Goal: Task Accomplishment & Management: Manage account settings

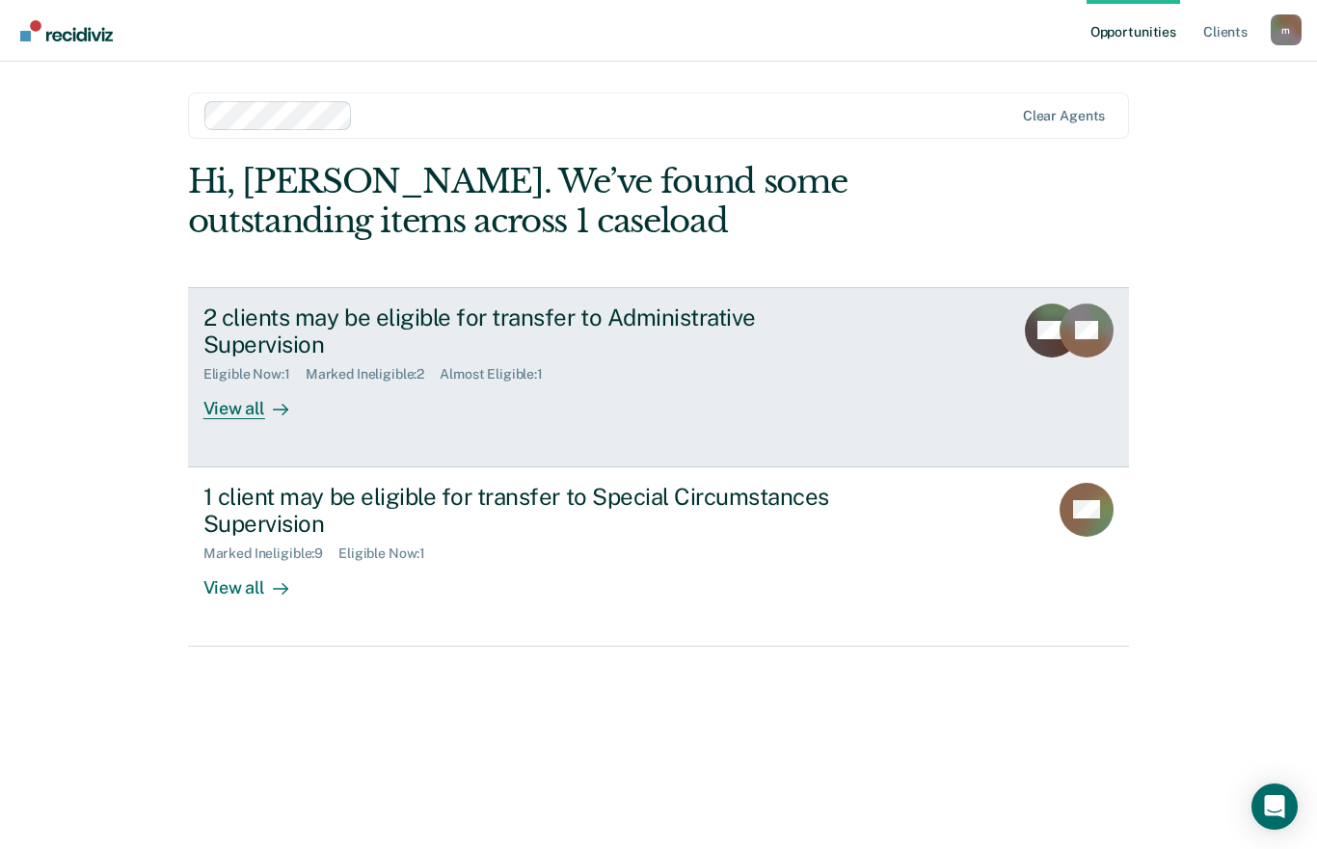
click at [249, 384] on div "View all" at bounding box center [257, 402] width 108 height 38
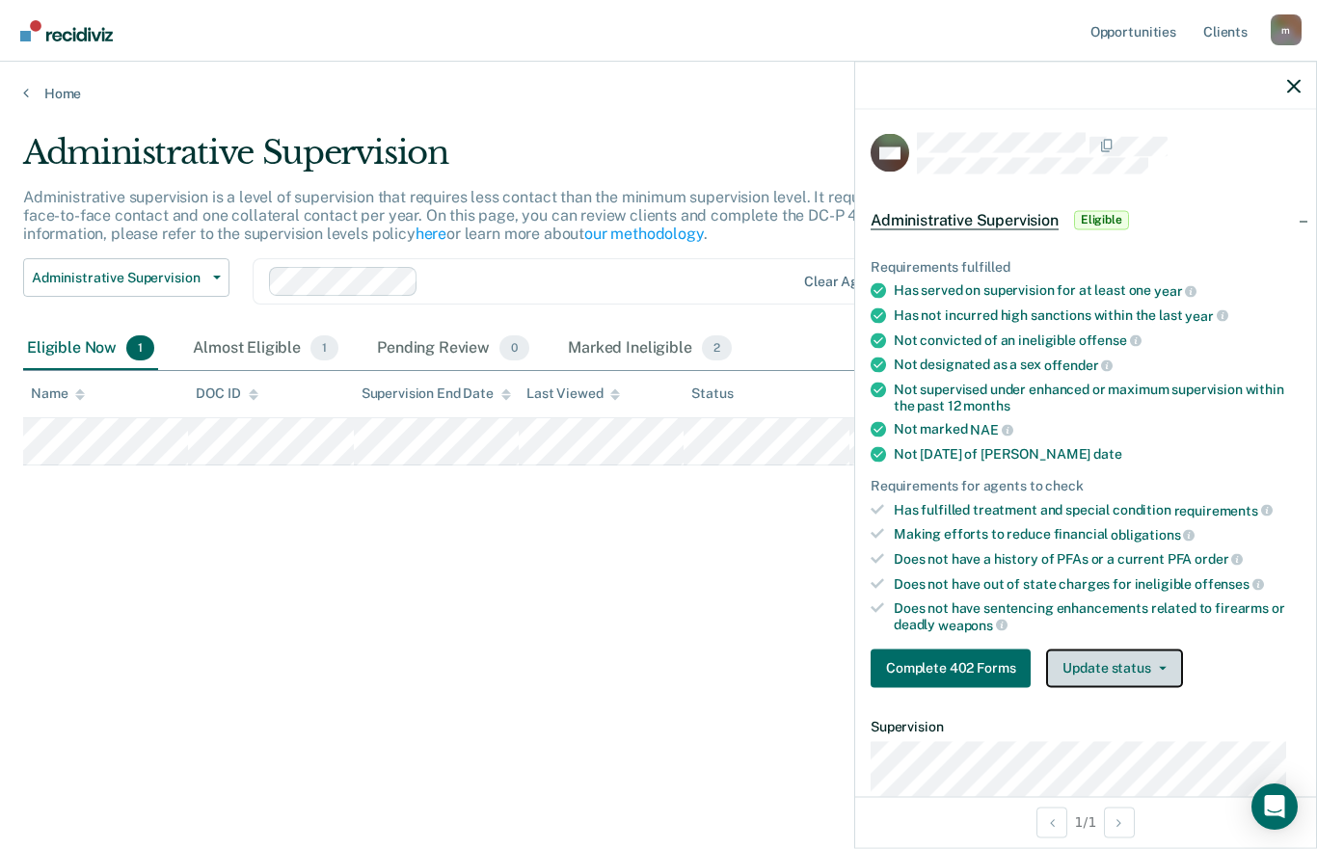
click at [1149, 677] on button "Update status" at bounding box center [1114, 668] width 136 height 39
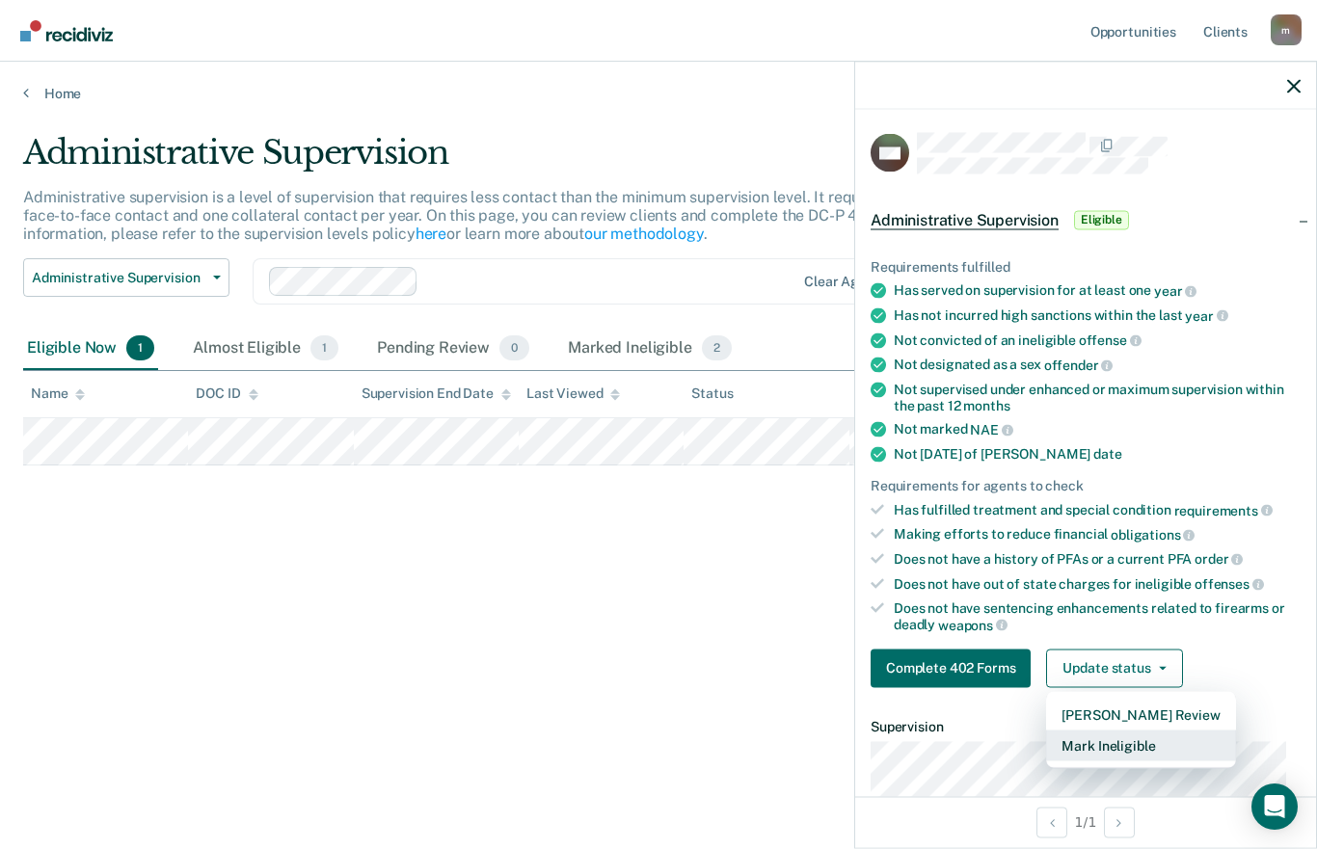
click at [1143, 746] on button "Mark Ineligible" at bounding box center [1140, 745] width 189 height 31
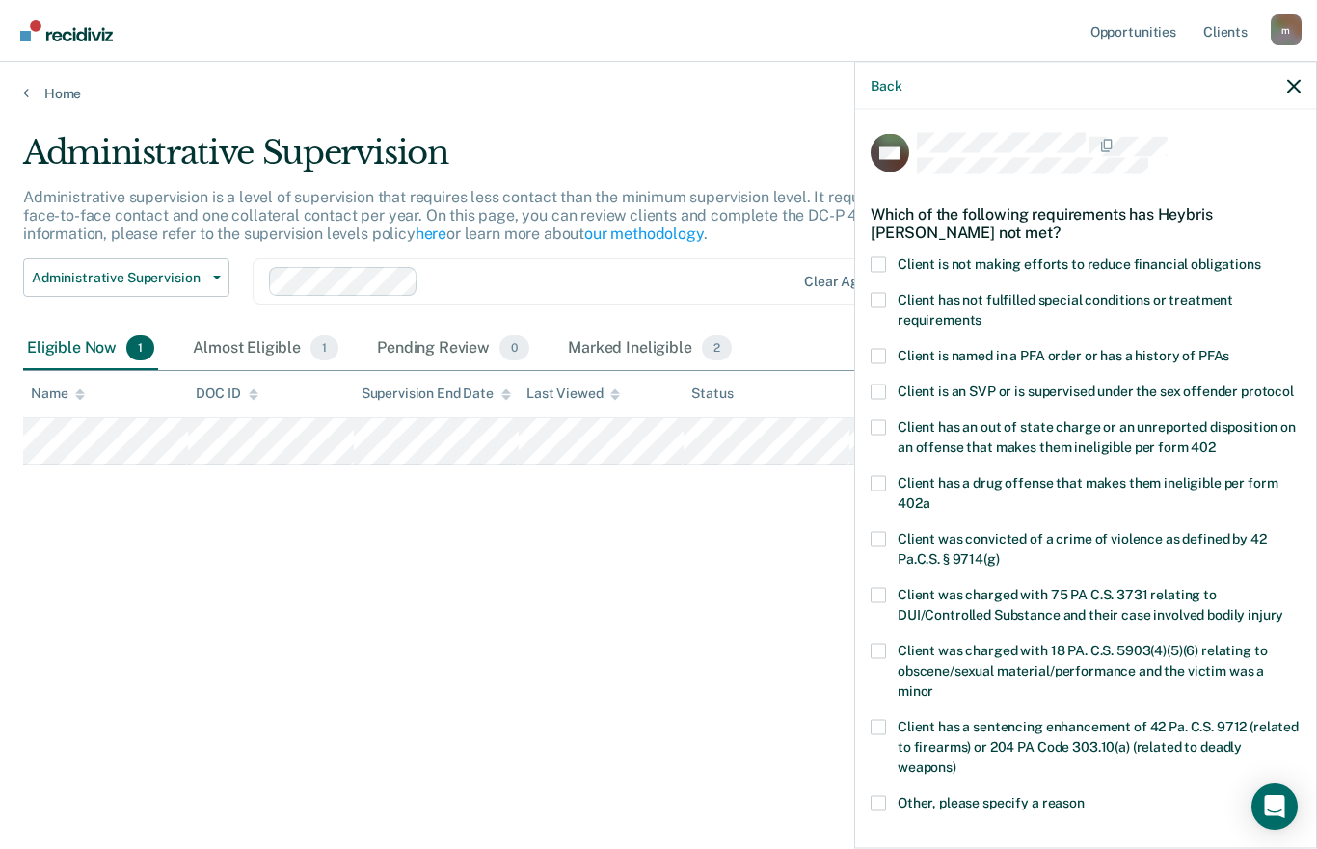
click at [873, 289] on div "Client is not making efforts to reduce financial obligations" at bounding box center [1085, 274] width 430 height 36
click at [872, 294] on span at bounding box center [877, 299] width 15 height 15
click at [981, 312] on input "Client has not fulfilled special conditions or treatment requirements" at bounding box center [981, 312] width 0 height 0
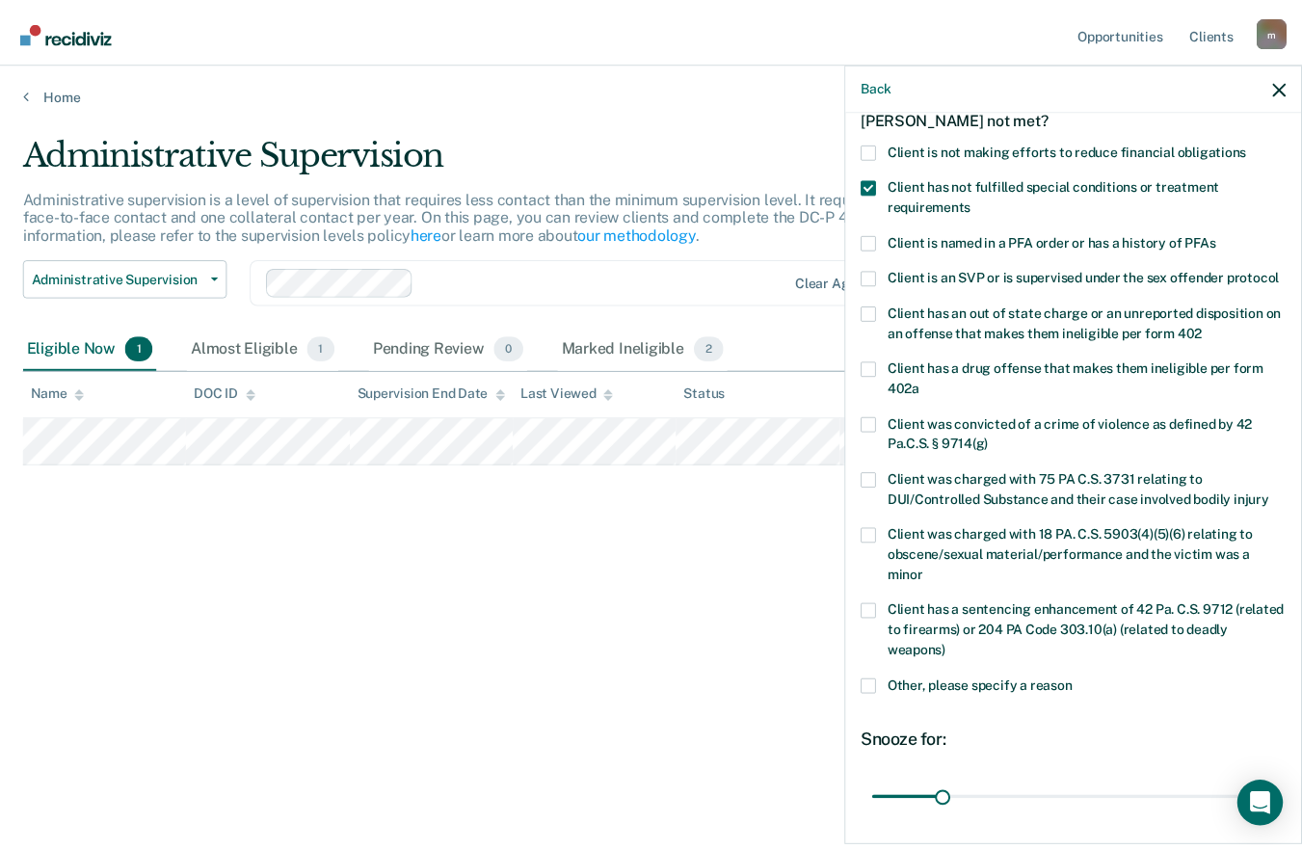
scroll to position [291, 0]
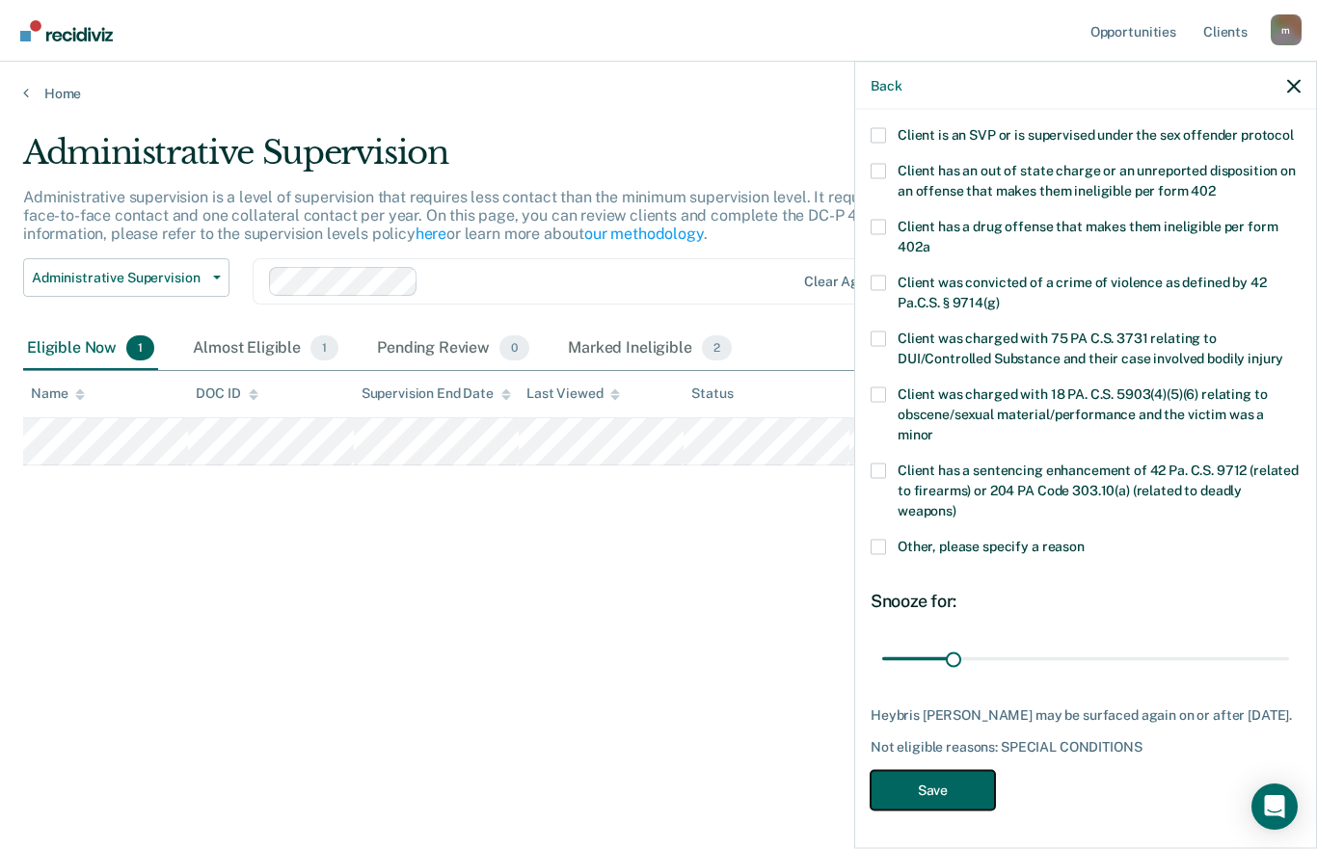
click at [943, 796] on button "Save" at bounding box center [932, 790] width 124 height 40
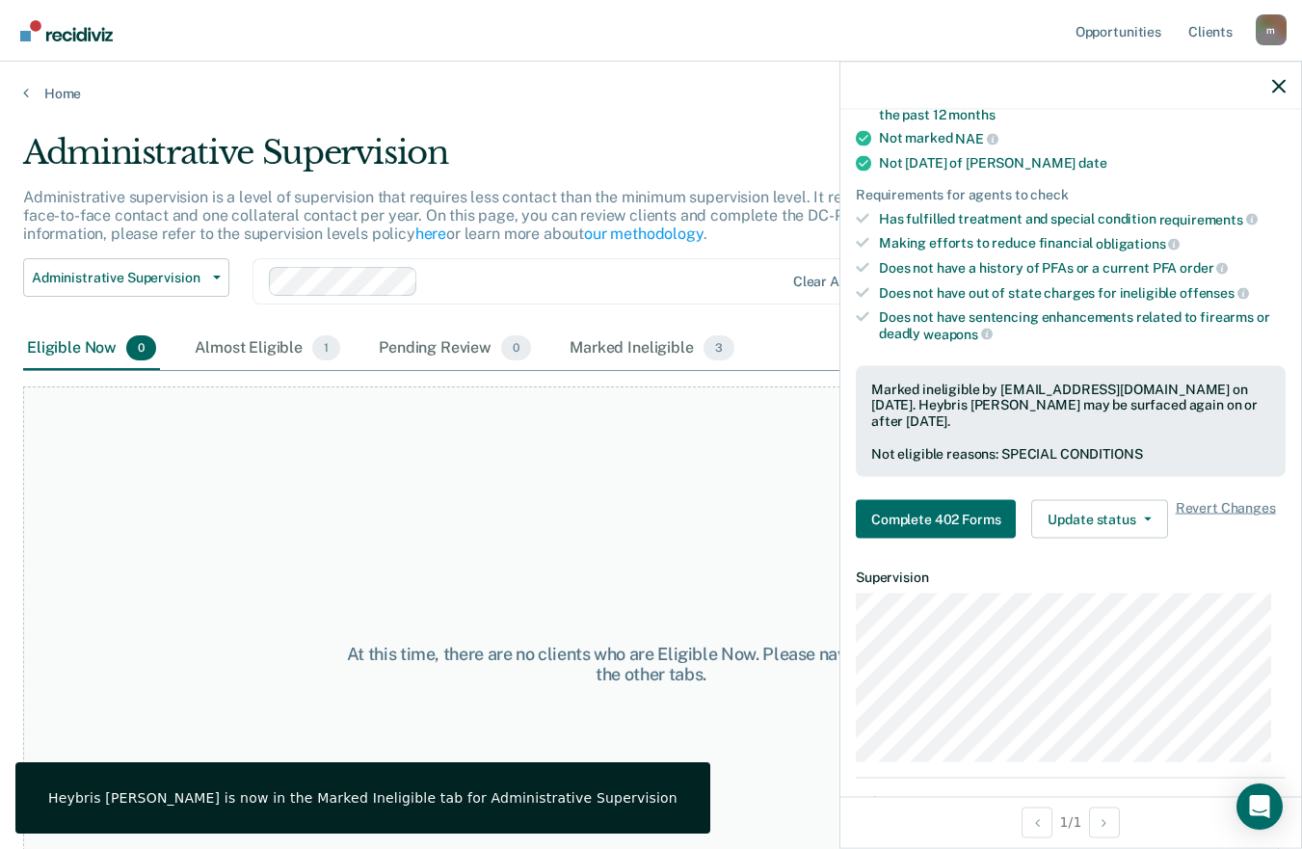
click at [1285, 74] on div at bounding box center [1071, 86] width 461 height 48
click at [1279, 76] on div at bounding box center [1071, 86] width 461 height 48
click at [1272, 93] on icon "button" at bounding box center [1278, 85] width 13 height 13
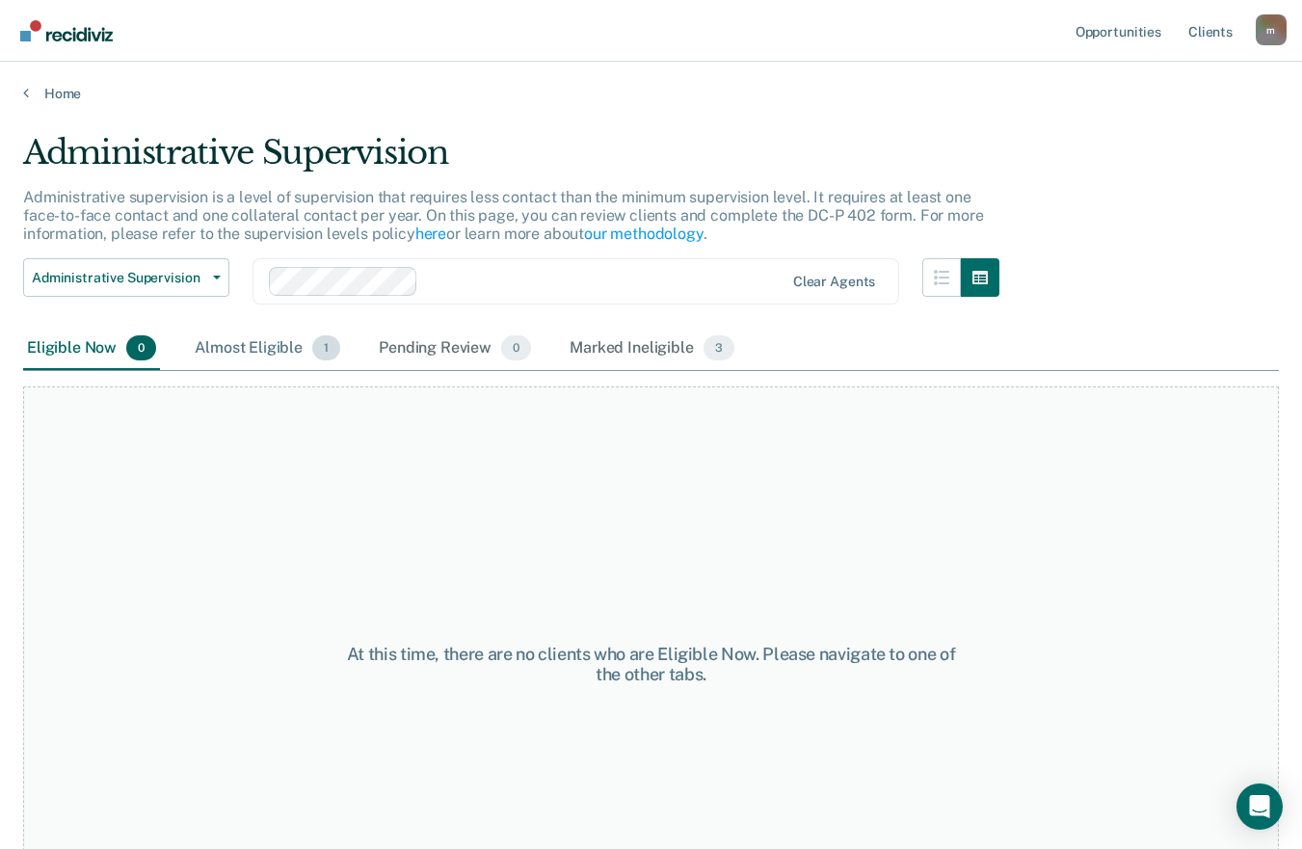
click at [284, 355] on div "Almost Eligible 1" at bounding box center [267, 349] width 153 height 42
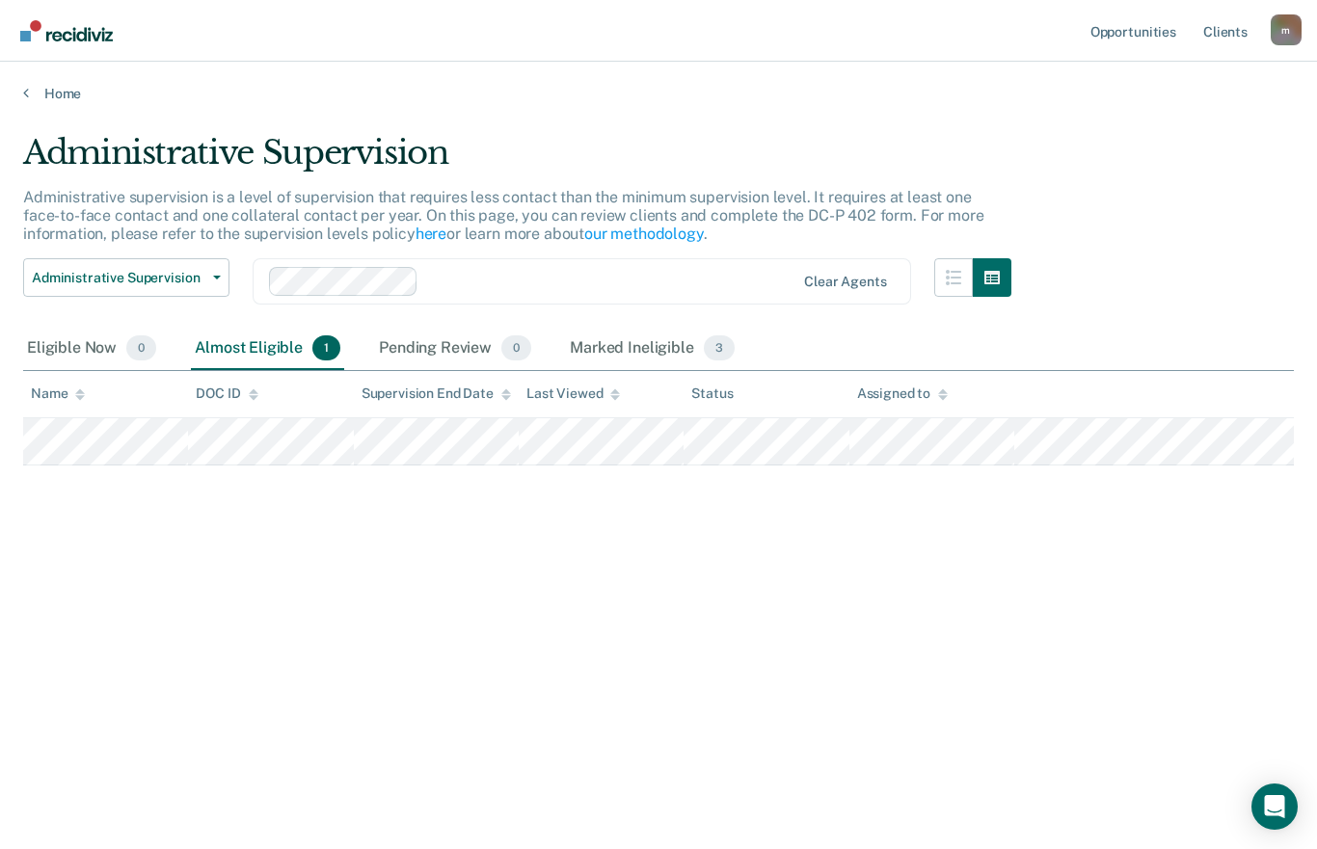
click at [40, 81] on div "Home" at bounding box center [658, 82] width 1317 height 40
click at [31, 94] on link "Home" at bounding box center [658, 93] width 1271 height 17
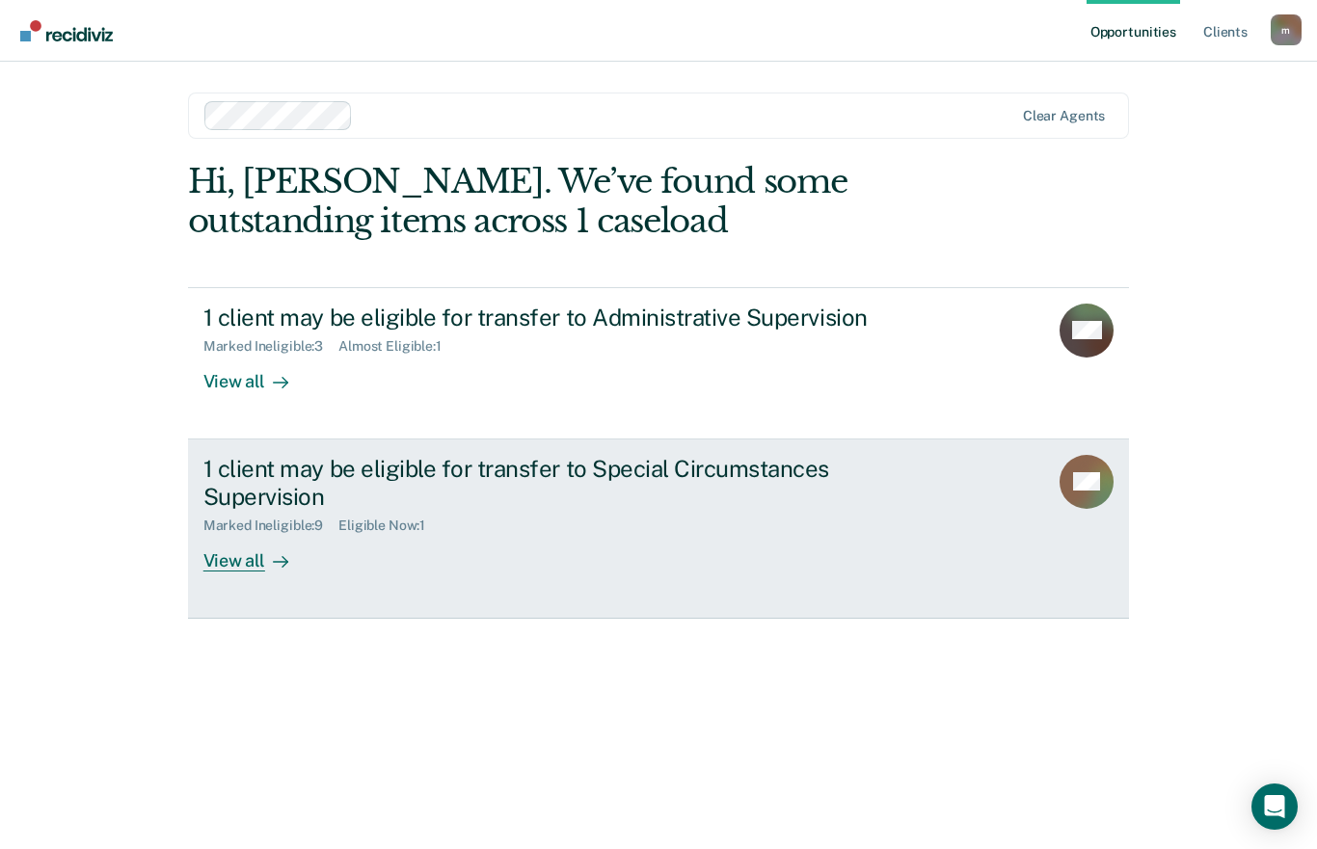
click at [256, 566] on div "View all" at bounding box center [257, 553] width 108 height 38
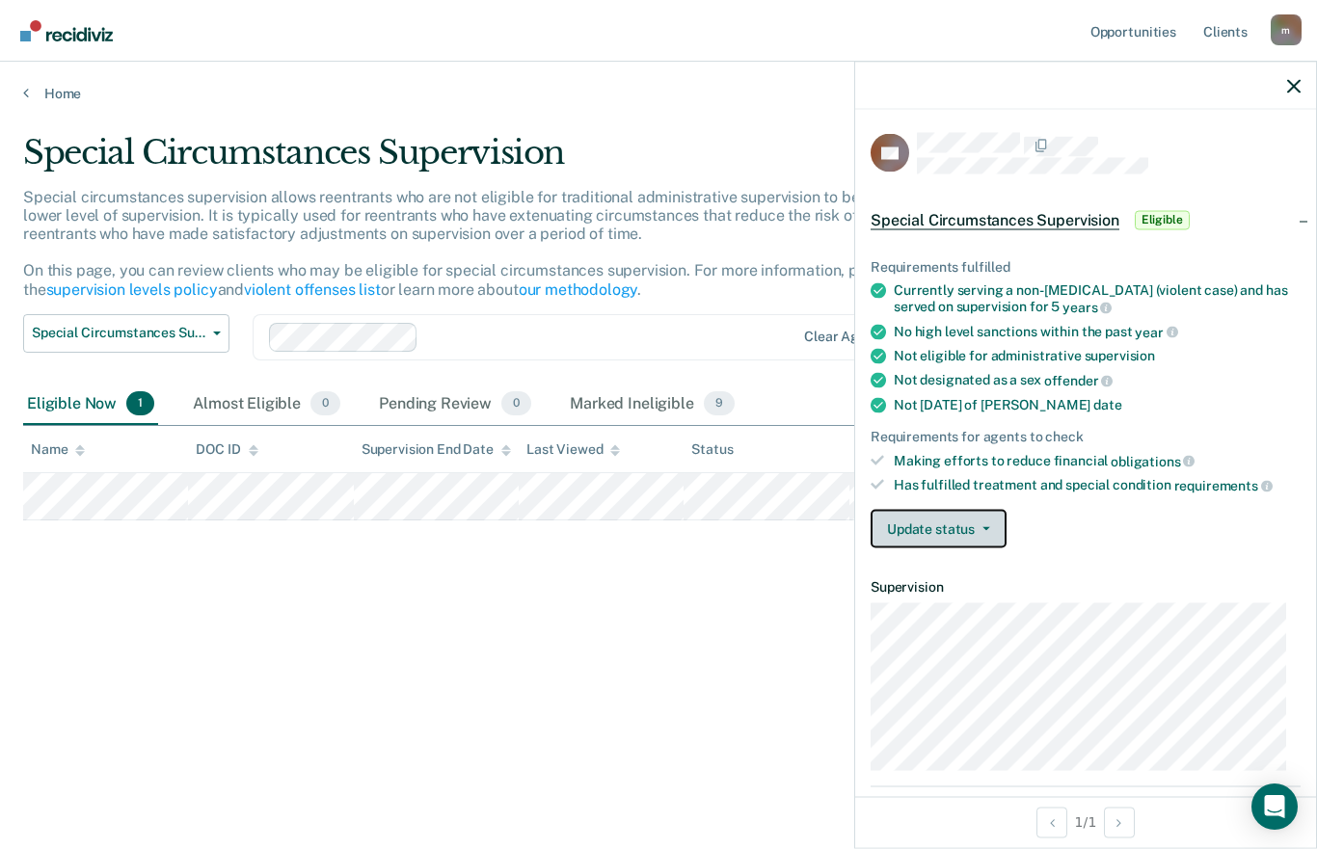
click at [956, 519] on button "Update status" at bounding box center [938, 528] width 136 height 39
click at [1147, 561] on div "Requirements fulfilled Currently serving a non-[MEDICAL_DATA] (violent case) an…" at bounding box center [1085, 395] width 461 height 335
click at [995, 534] on button "Update status" at bounding box center [938, 528] width 136 height 39
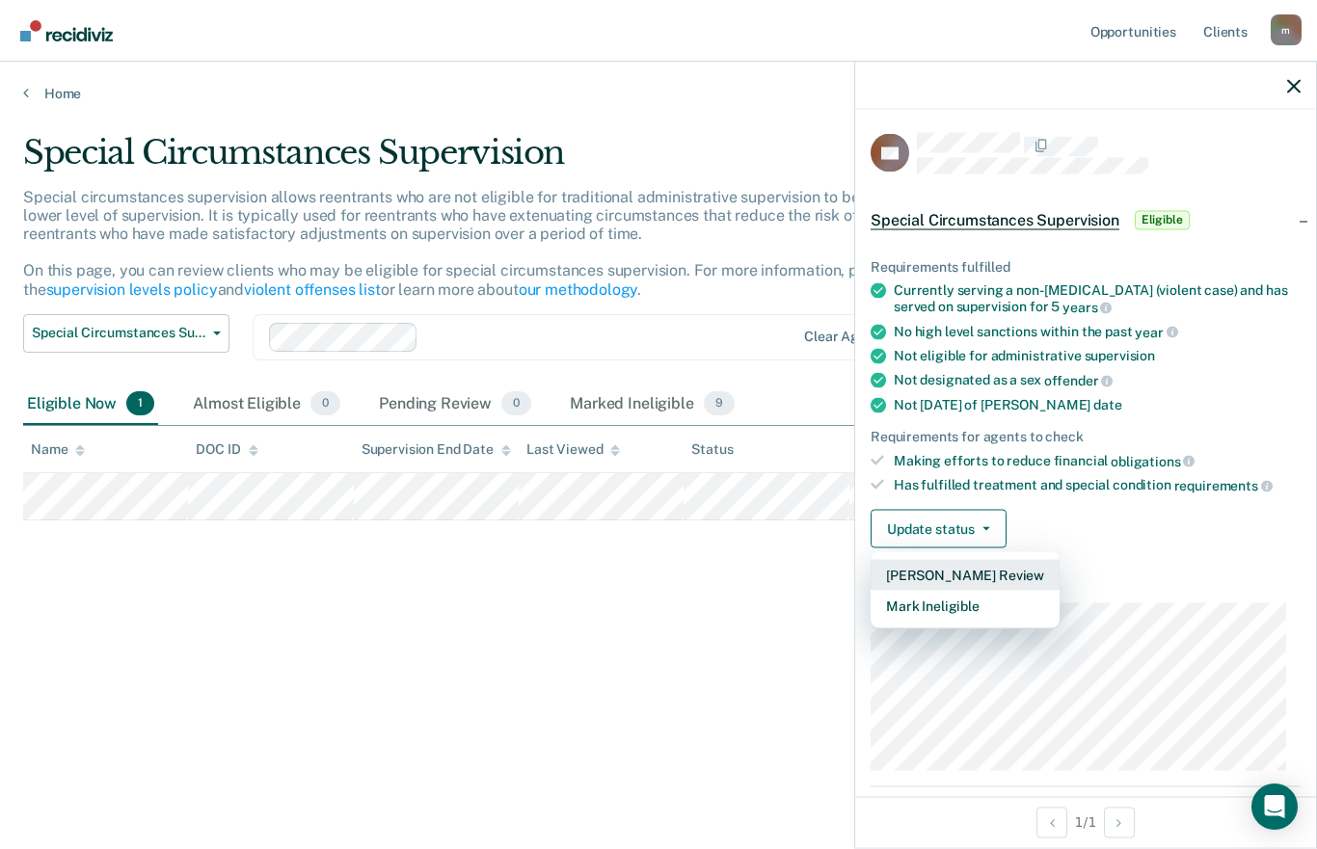
click at [1001, 573] on button "[PERSON_NAME] Review" at bounding box center [964, 574] width 189 height 31
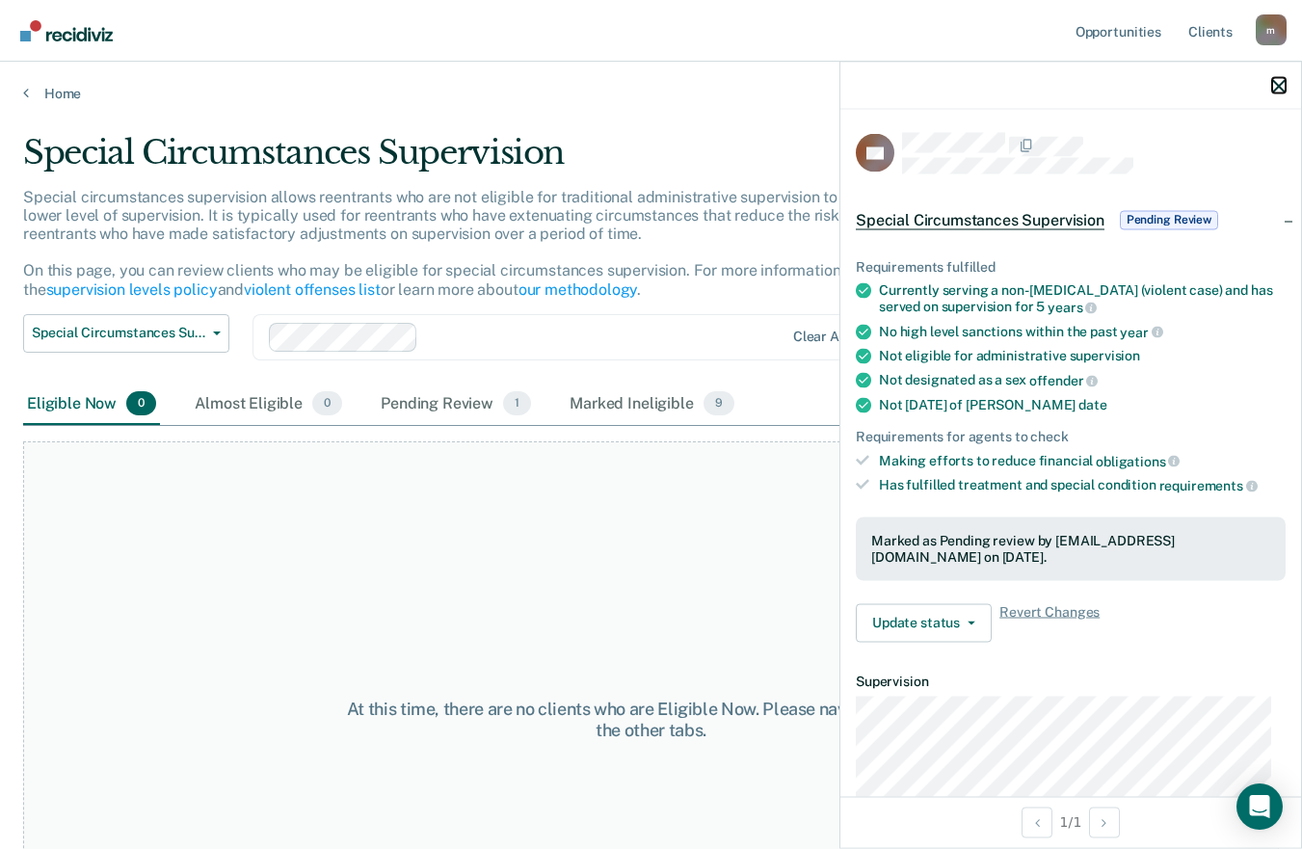
click at [1277, 89] on icon "button" at bounding box center [1278, 85] width 13 height 13
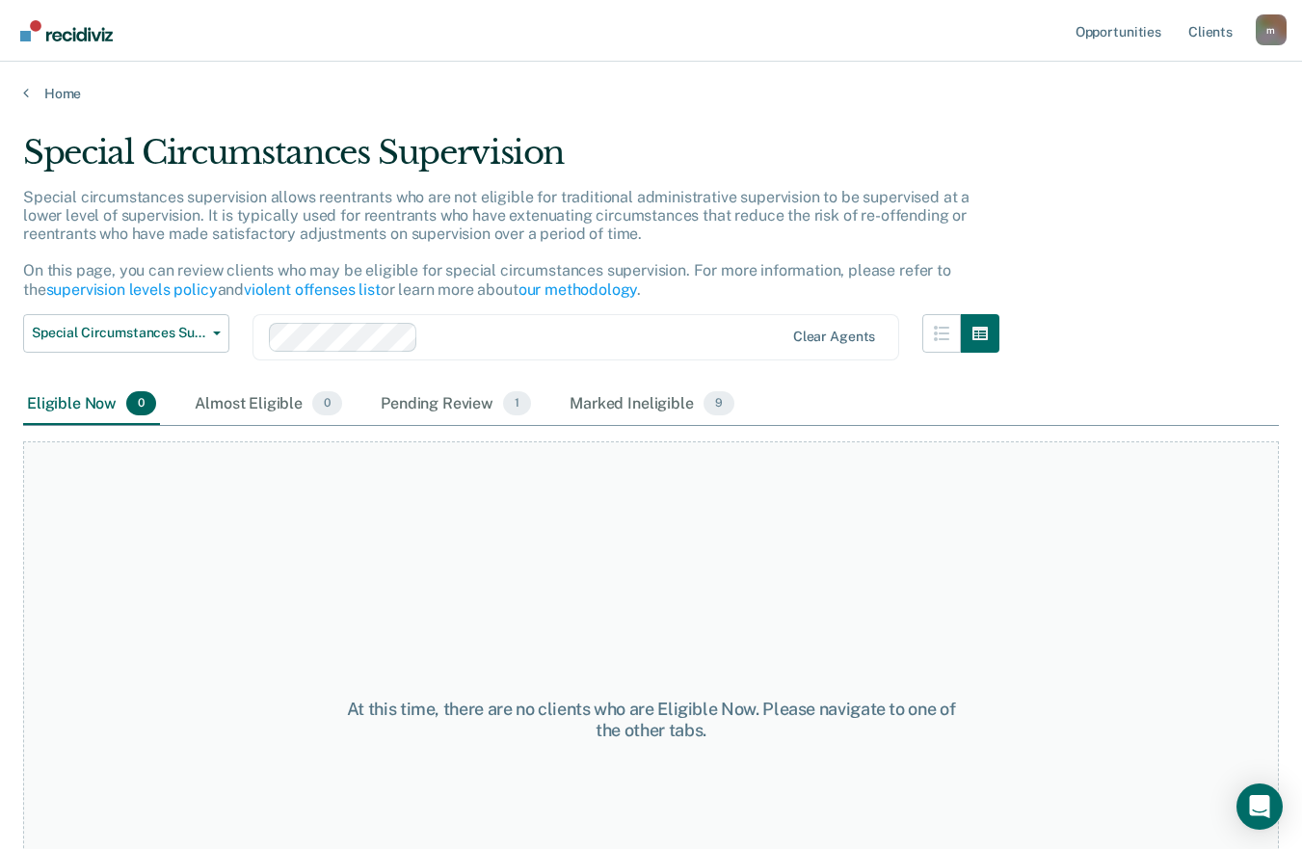
click at [22, 86] on div "Home" at bounding box center [651, 82] width 1302 height 40
click at [28, 94] on icon at bounding box center [26, 92] width 6 height 15
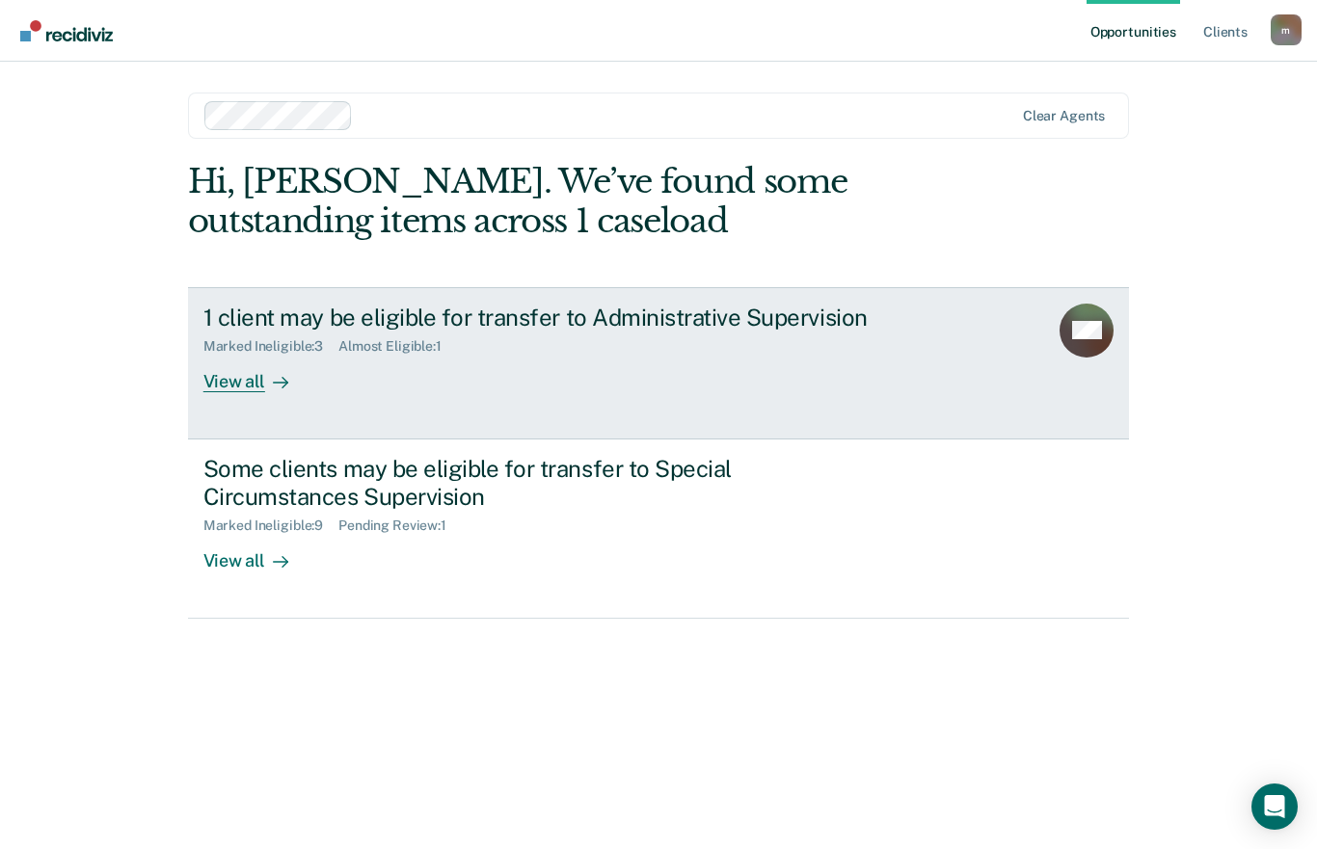
click at [332, 382] on div "1 client may be eligible for transfer to Administrative Supervision Marked Inel…" at bounding box center [564, 348] width 723 height 89
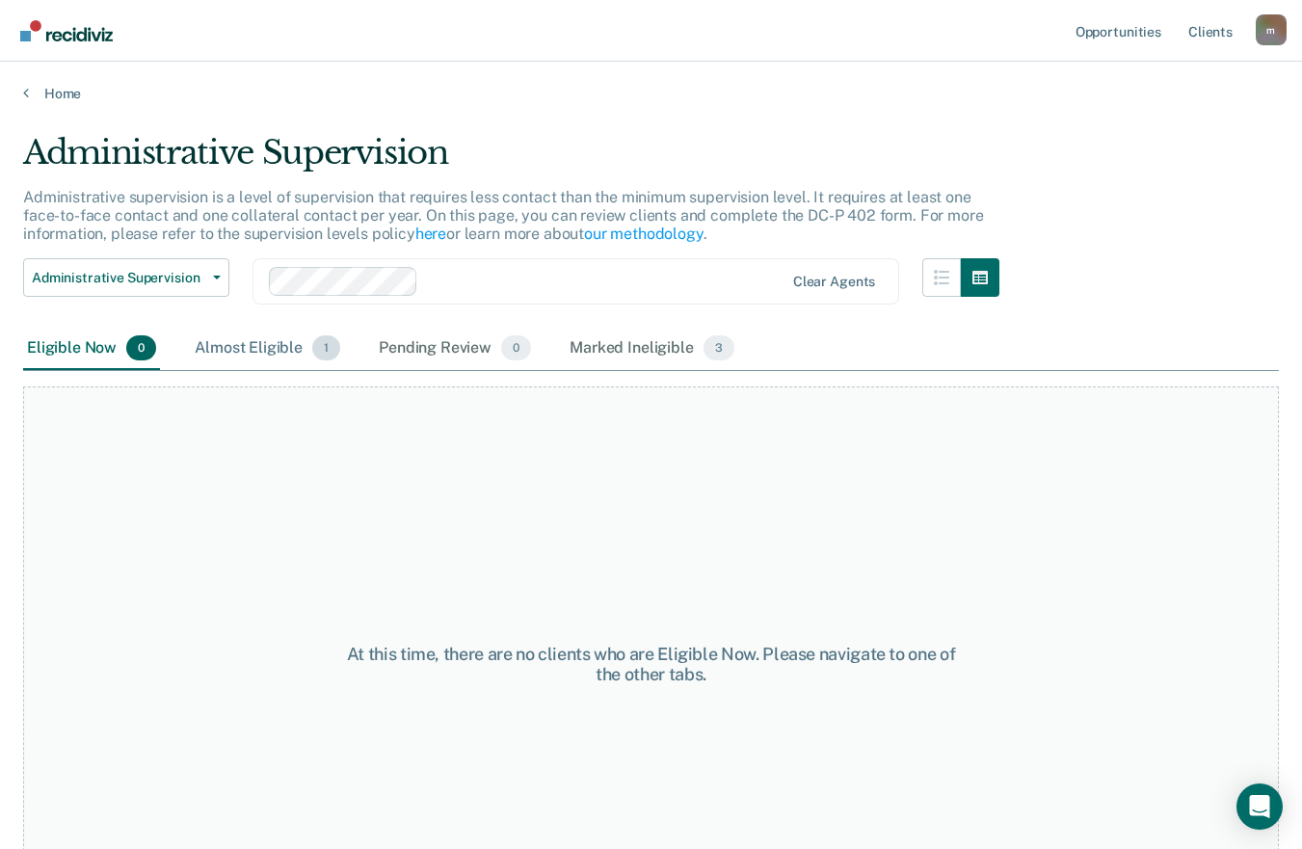
click at [284, 356] on div "Almost Eligible 1" at bounding box center [267, 349] width 153 height 42
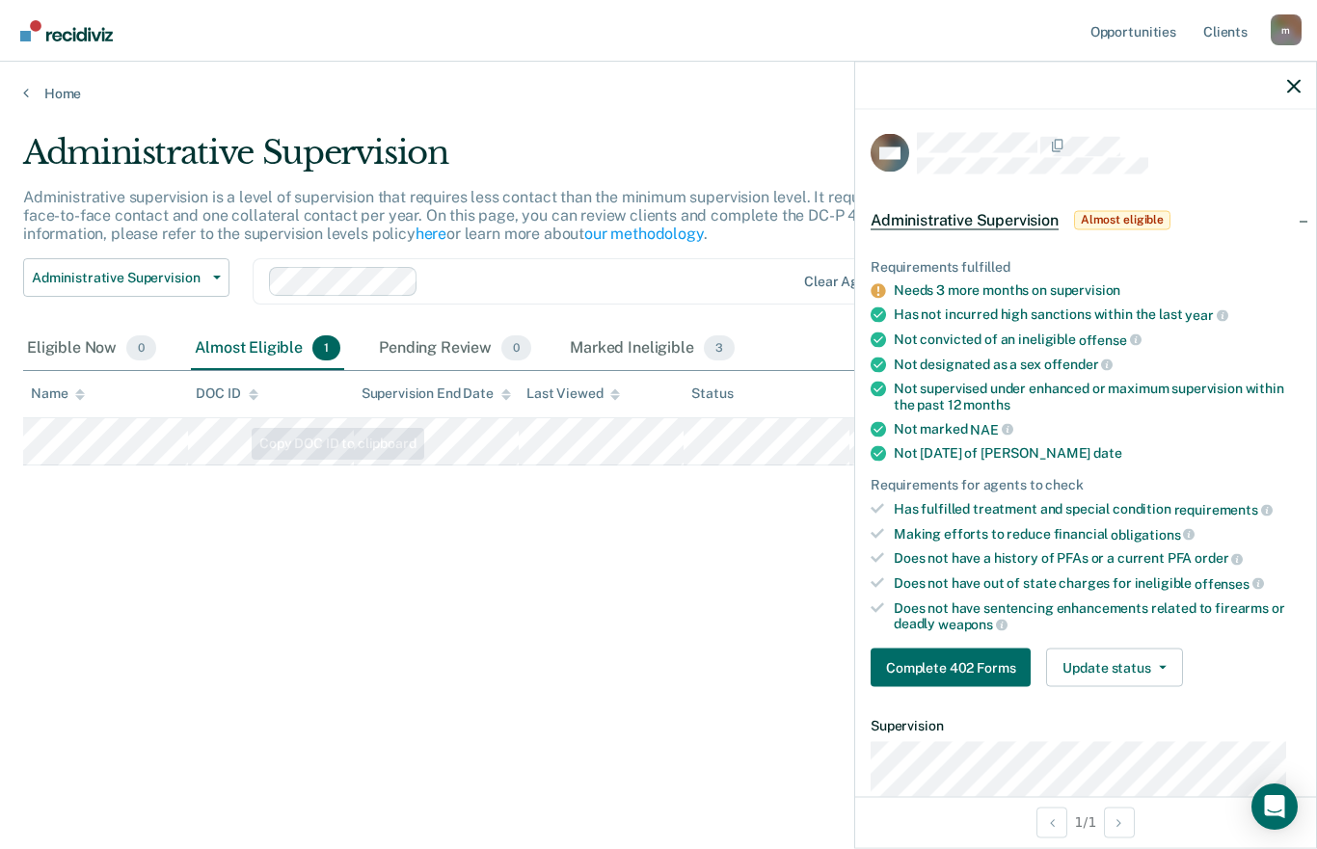
click at [231, 511] on div "Administrative Supervision Administrative supervision is a level of supervision…" at bounding box center [658, 419] width 1271 height 572
click at [29, 91] on link "Home" at bounding box center [658, 93] width 1271 height 17
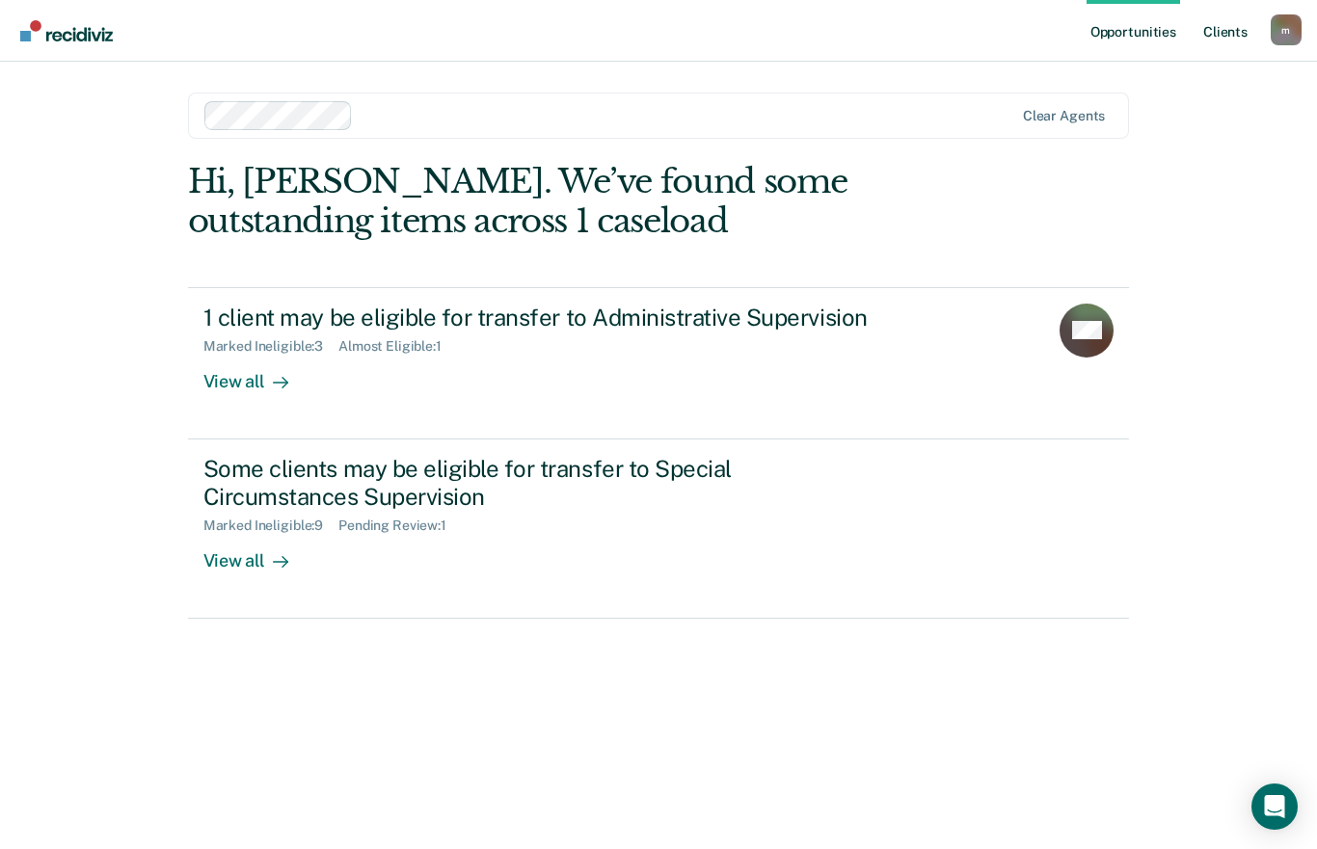
click at [1242, 30] on link "Client s" at bounding box center [1225, 31] width 52 height 62
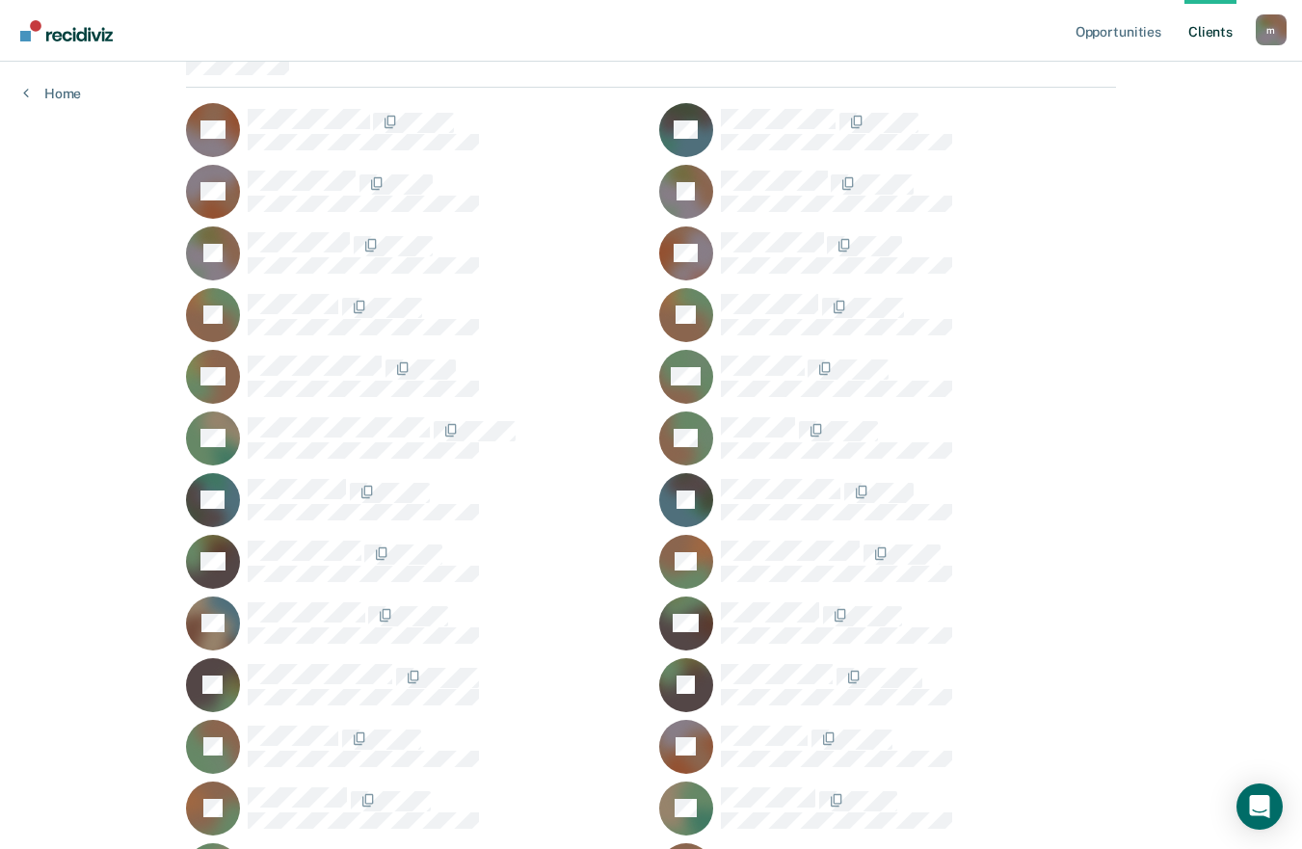
scroll to position [193, 0]
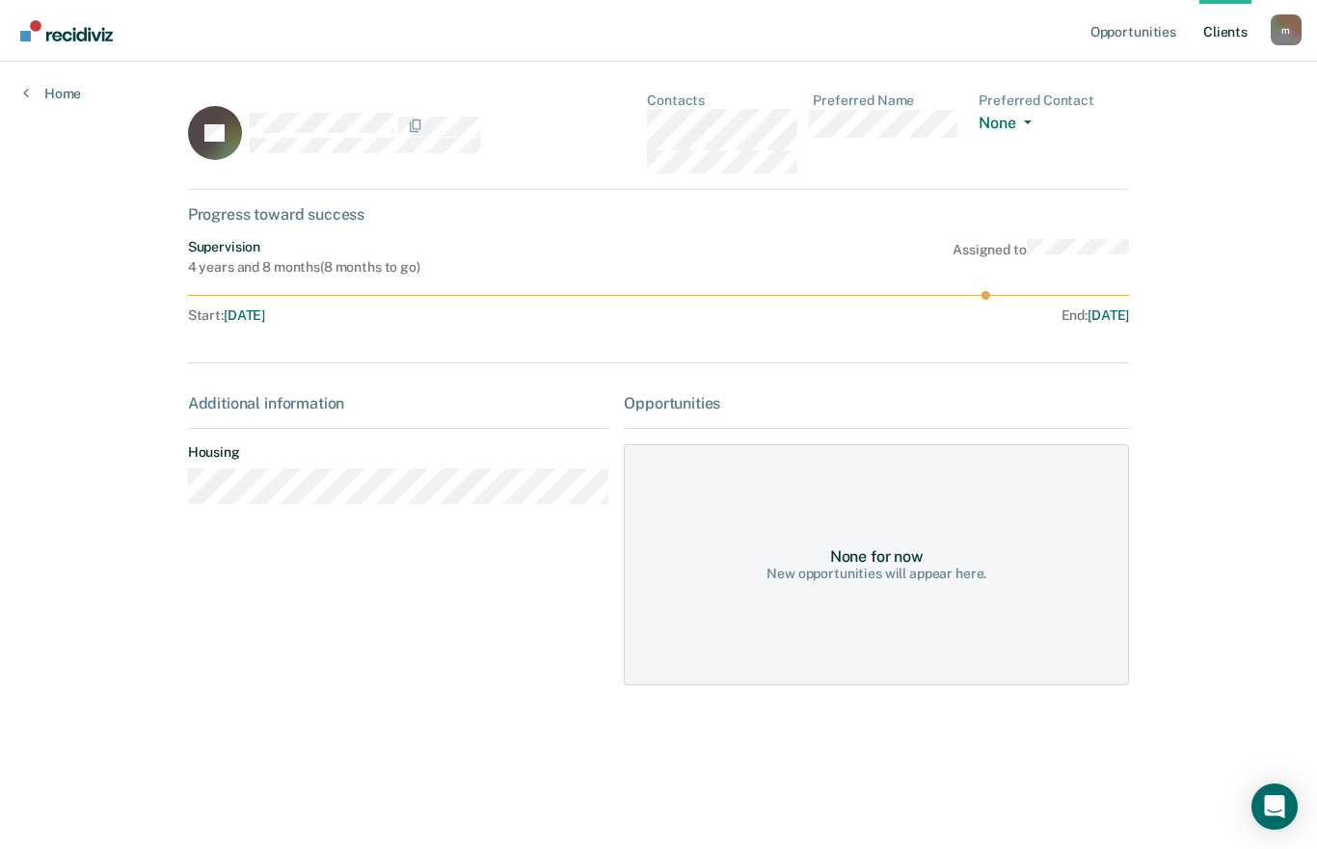
click at [278, 515] on div "Additional information Housing" at bounding box center [398, 456] width 421 height 125
